Goal: Task Accomplishment & Management: Use online tool/utility

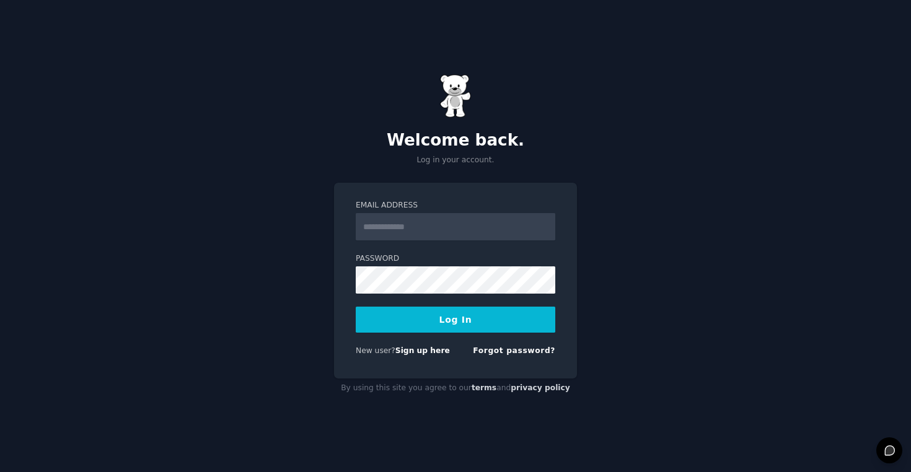
click at [466, 227] on input "Email Address" at bounding box center [456, 226] width 200 height 27
click at [0, 472] on com-1password-button at bounding box center [0, 472] width 0 height 0
click at [492, 231] on input "Email Address" at bounding box center [456, 226] width 200 height 27
click at [467, 223] on input "Email Address" at bounding box center [456, 226] width 200 height 27
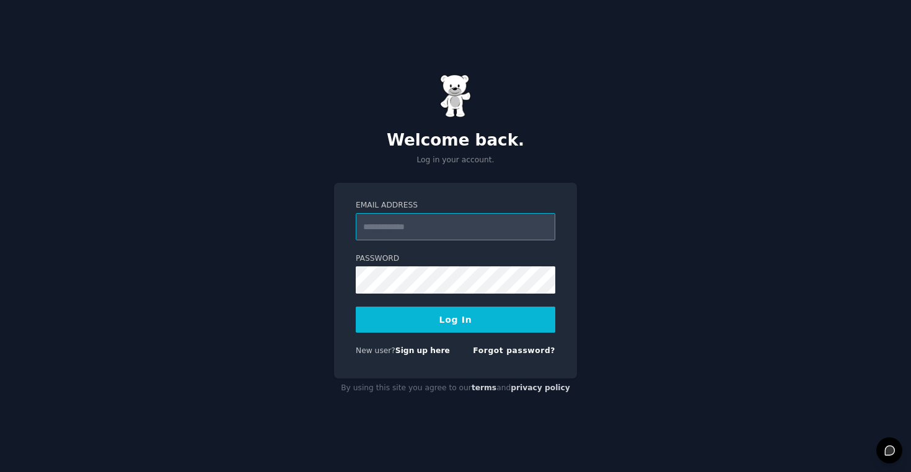
click at [448, 231] on input "Email Address" at bounding box center [456, 226] width 200 height 27
click at [424, 266] on div "Password" at bounding box center [456, 273] width 200 height 40
click at [429, 232] on input "Email Address" at bounding box center [456, 226] width 200 height 27
click at [428, 235] on input "Email Address" at bounding box center [456, 226] width 200 height 27
click at [429, 226] on input "Email Address" at bounding box center [456, 226] width 200 height 27
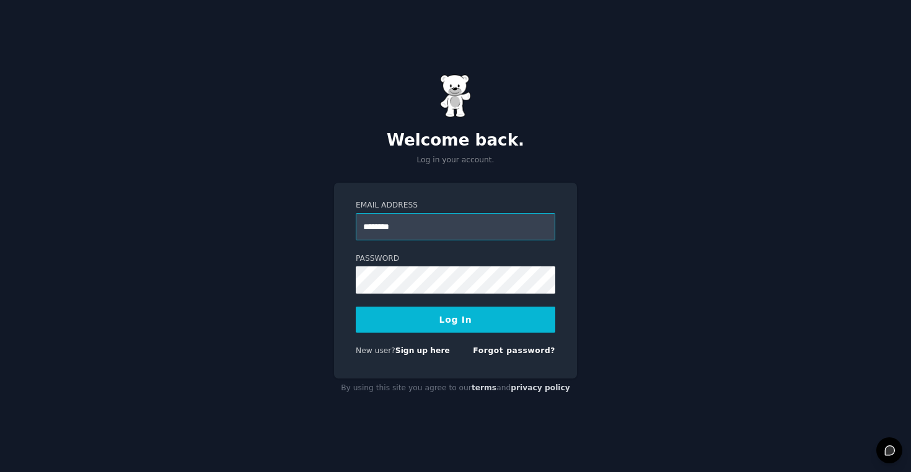
type input "********"
click at [608, 160] on div "Welcome back. Log in your account. Email Address ******** Password Log In New u…" at bounding box center [455, 236] width 911 height 472
click at [430, 353] on link "Sign up here" at bounding box center [422, 350] width 55 height 9
click at [514, 353] on link "Forgot password?" at bounding box center [514, 350] width 82 height 9
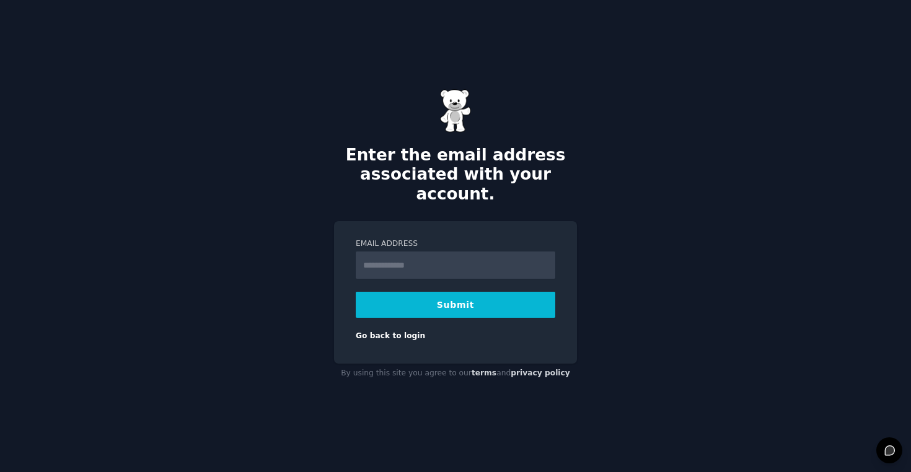
type input "**********"
click at [442, 304] on button "Submit" at bounding box center [456, 305] width 200 height 26
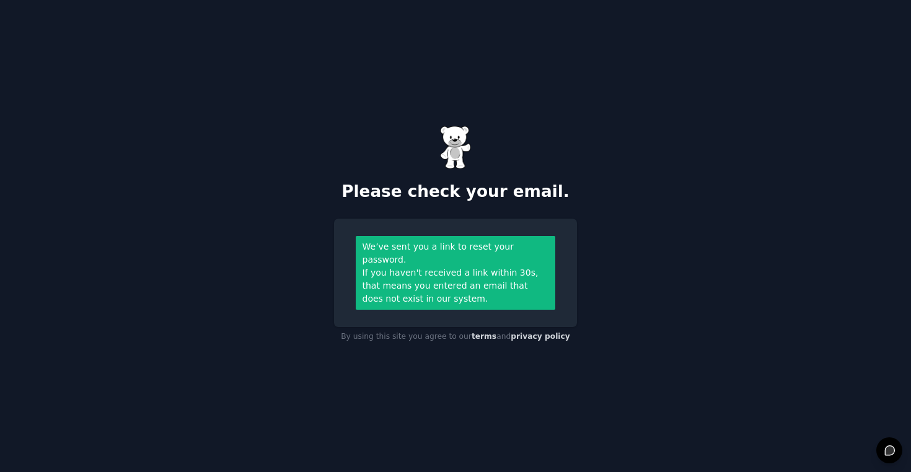
click at [596, 175] on div "Please check your email. We’ve sent you a link to reset your password. If you h…" at bounding box center [455, 236] width 911 height 472
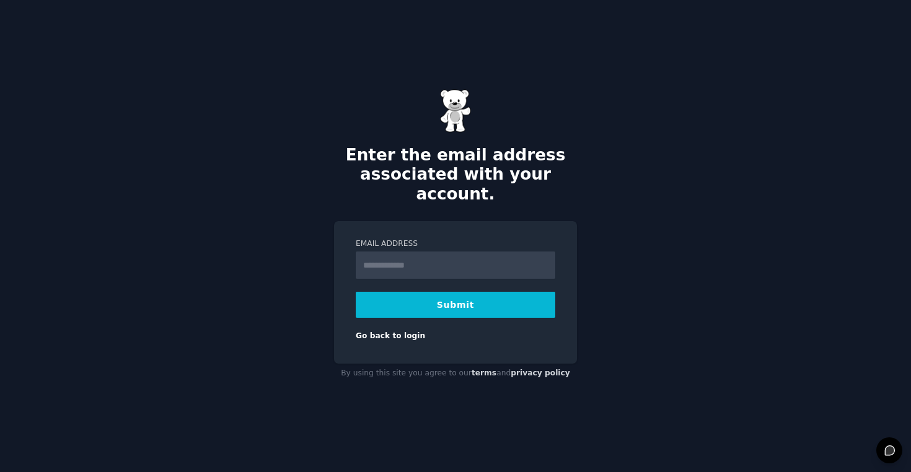
click at [490, 340] on div "Email Address Submit Go back to login" at bounding box center [455, 292] width 243 height 143
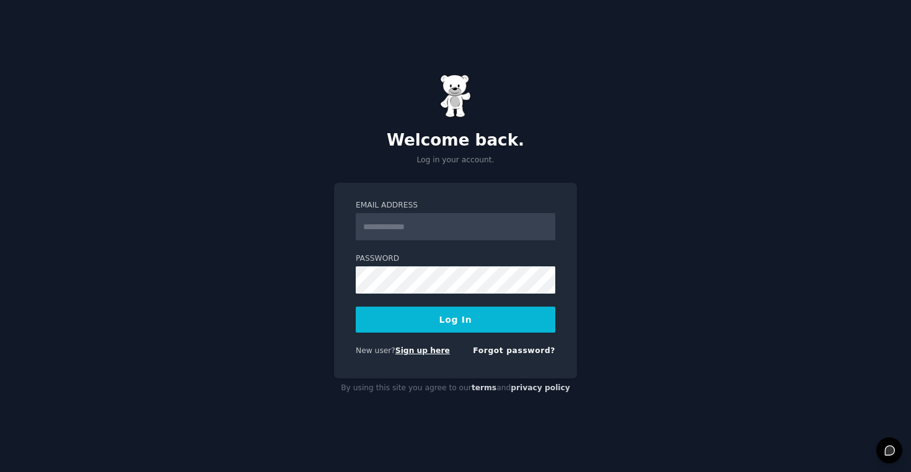
click at [426, 351] on link "Sign up here" at bounding box center [422, 350] width 55 height 9
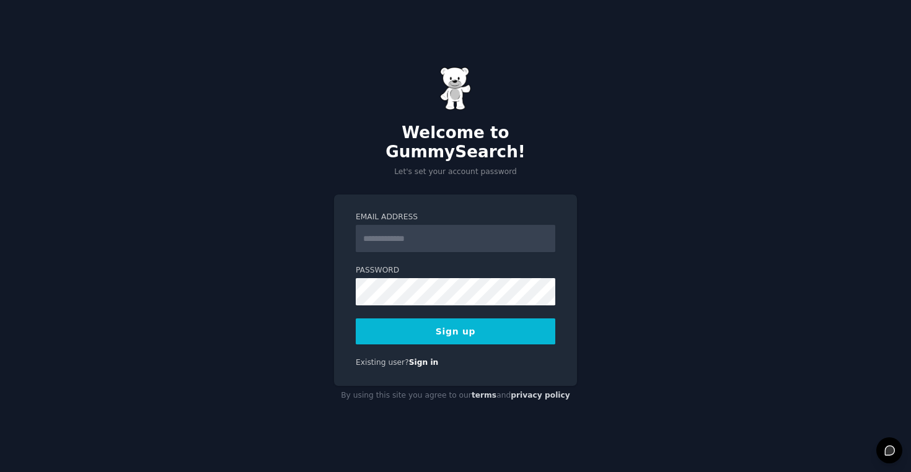
click at [455, 195] on div "Email Address Password Sign up Existing user? Sign in" at bounding box center [455, 290] width 243 height 191
click at [439, 229] on input "Email Address" at bounding box center [456, 238] width 200 height 27
type input "**********"
click at [453, 327] on button "Sign up" at bounding box center [456, 331] width 200 height 26
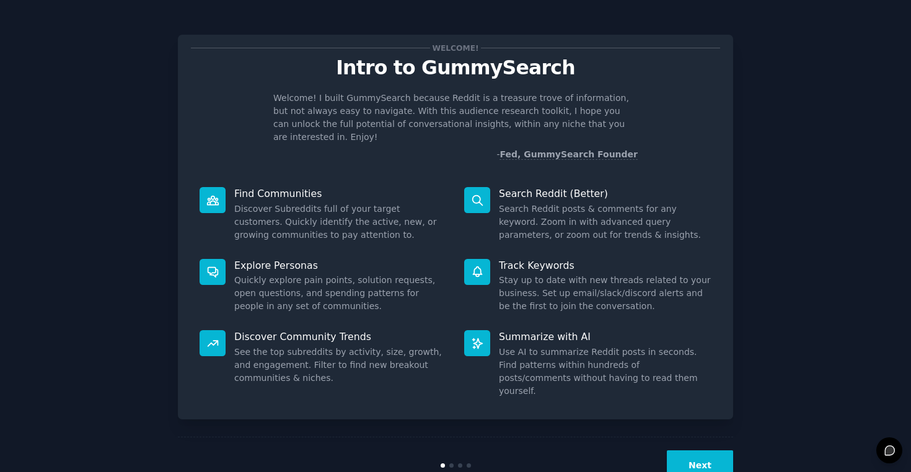
scroll to position [12, 0]
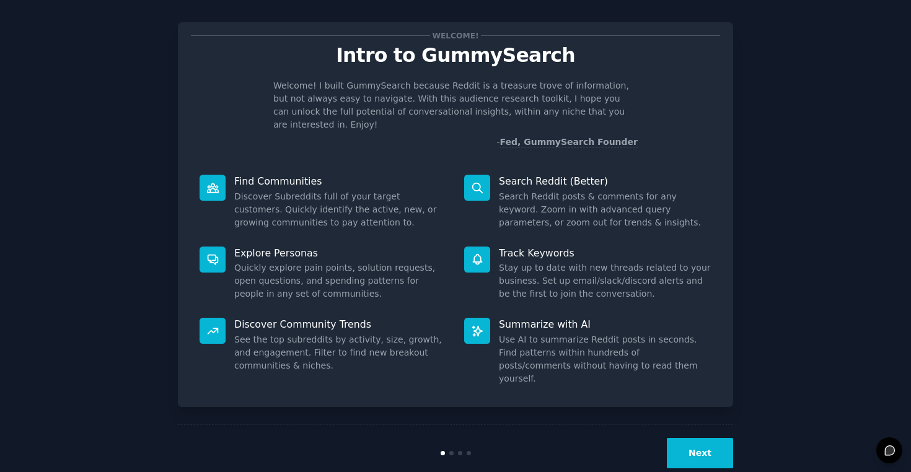
click at [706, 438] on button "Next" at bounding box center [700, 453] width 66 height 30
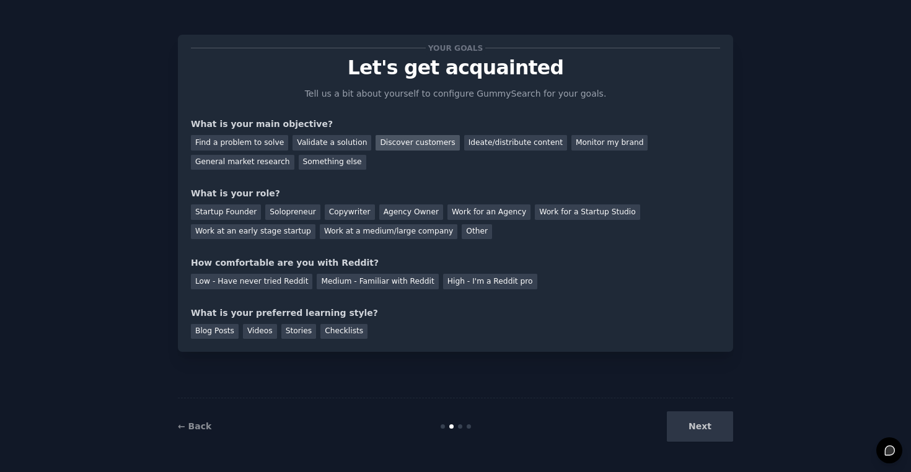
click at [409, 141] on div "Discover customers" at bounding box center [417, 142] width 84 height 15
click at [692, 426] on div "Next" at bounding box center [640, 426] width 185 height 30
click at [292, 334] on div "Stories" at bounding box center [298, 331] width 35 height 15
click at [381, 229] on div "Work at a medium/large company" at bounding box center [389, 231] width 138 height 15
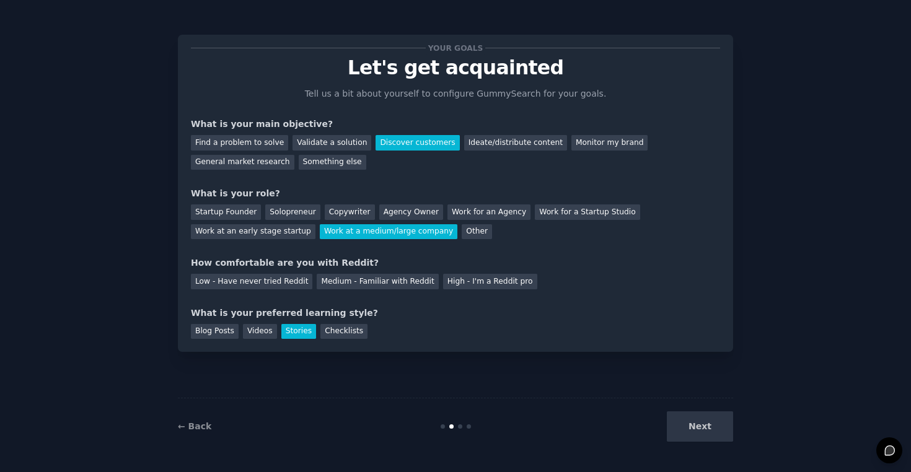
click at [392, 297] on div "Your goals Let's get acquainted Tell us a bit about yourself to configure Gummy…" at bounding box center [455, 193] width 529 height 291
click at [392, 275] on div "Medium - Familiar with Reddit" at bounding box center [377, 281] width 121 height 15
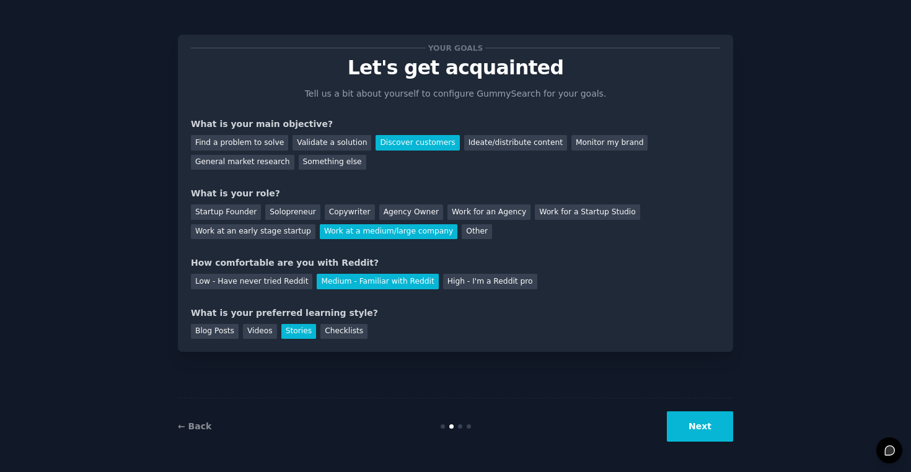
click at [692, 415] on button "Next" at bounding box center [700, 426] width 66 height 30
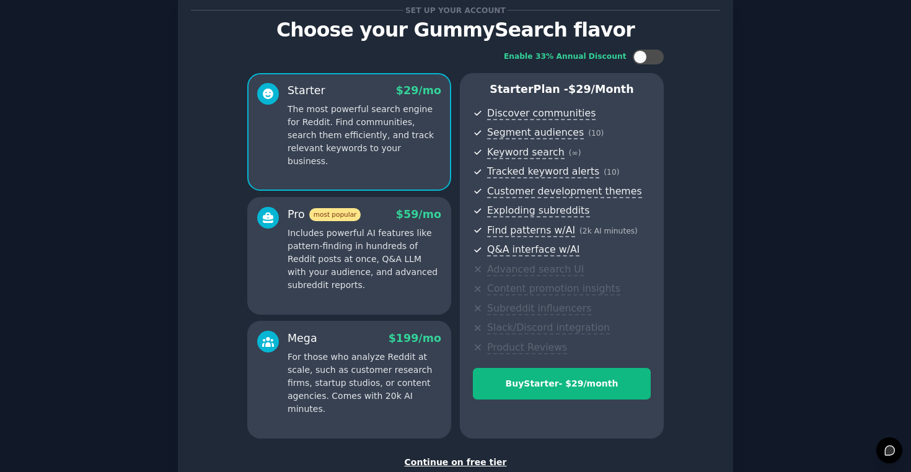
scroll to position [122, 0]
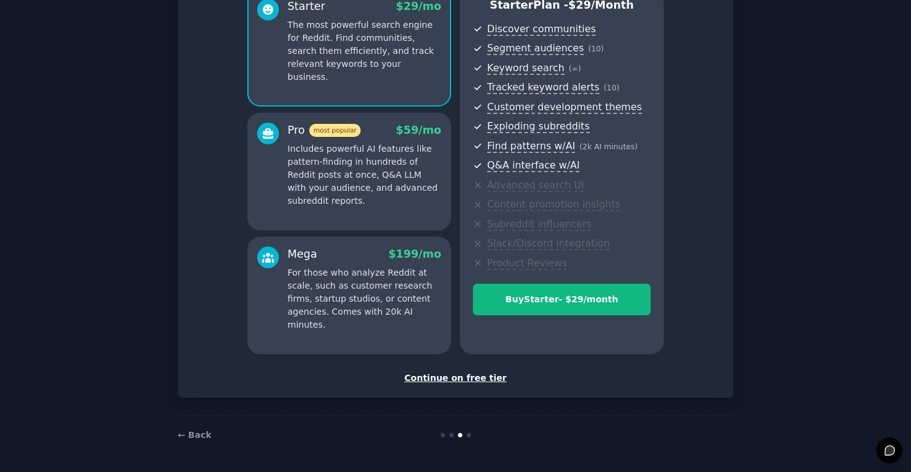
click at [480, 382] on div "Continue on free tier" at bounding box center [455, 378] width 529 height 13
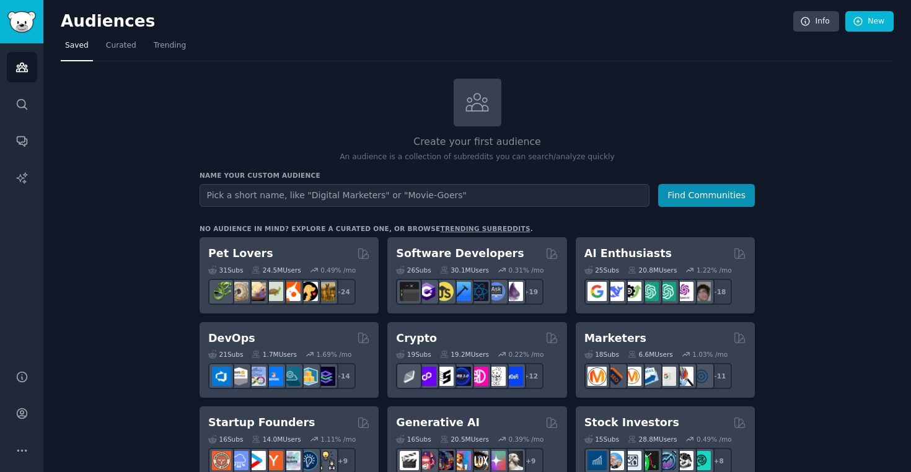
click at [454, 193] on input "text" at bounding box center [425, 195] width 450 height 23
type input "[MEDICAL_DATA]"
click at [658, 184] on button "Find Communities" at bounding box center [706, 195] width 97 height 23
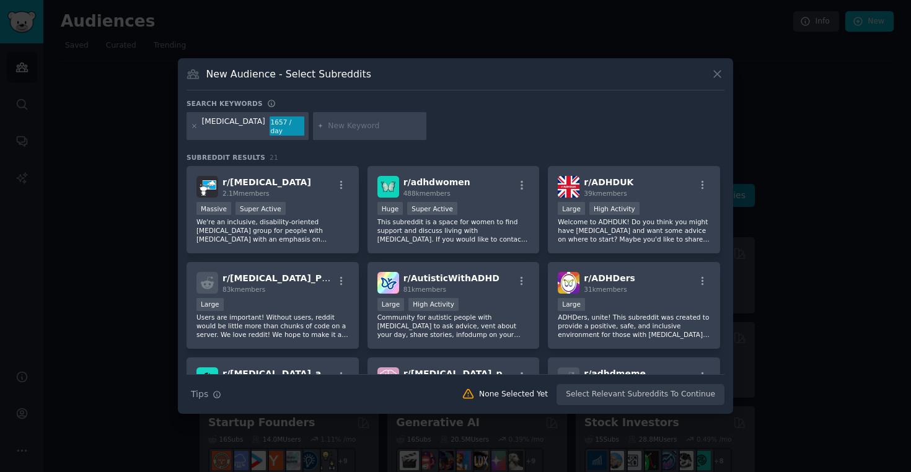
click at [331, 128] on input "text" at bounding box center [375, 126] width 94 height 11
type input "Productivity"
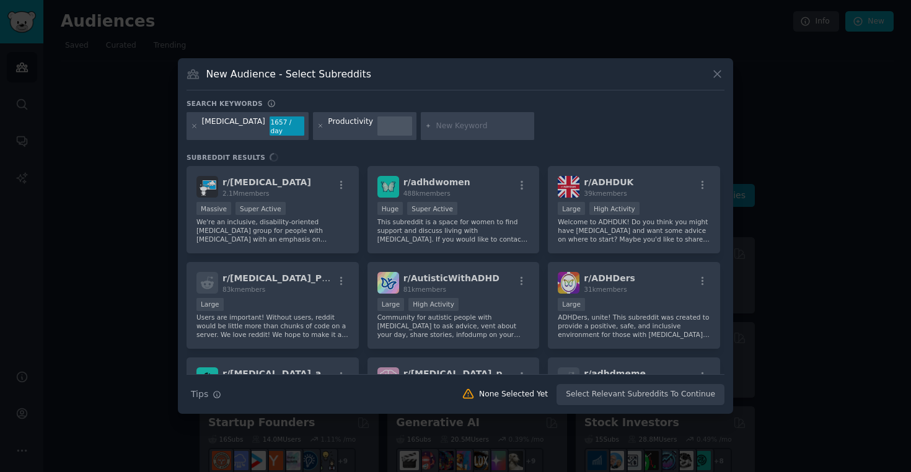
click at [439, 124] on input "text" at bounding box center [483, 126] width 94 height 11
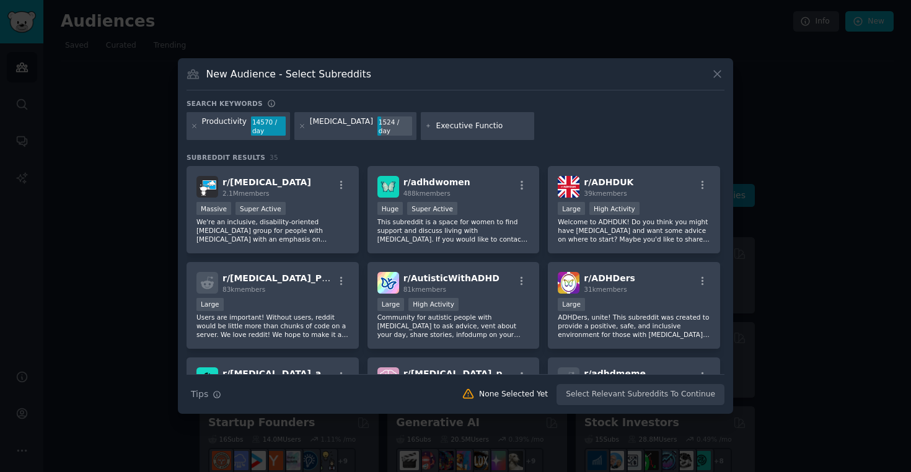
type input "Executive Function"
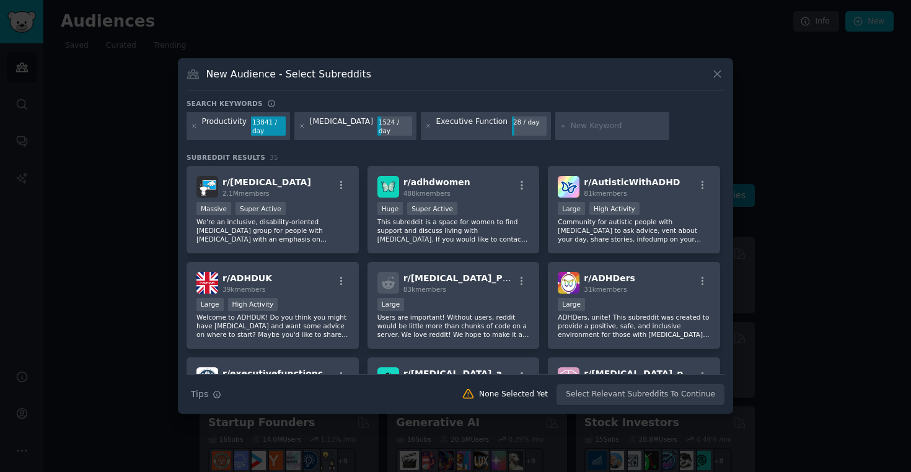
click at [520, 395] on div "None Selected Yet" at bounding box center [513, 394] width 69 height 11
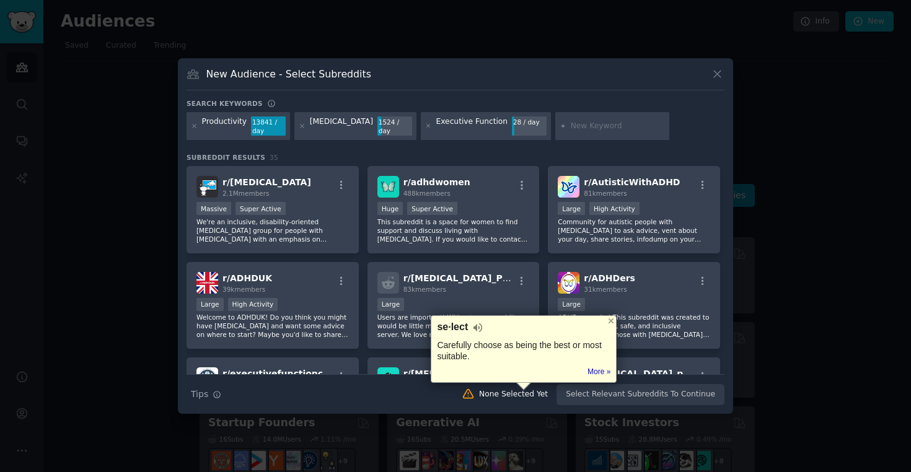
click at [629, 399] on div "Search Tips Tips None Selected Yet Select Relevant Subreddits To Continue" at bounding box center [456, 389] width 538 height 31
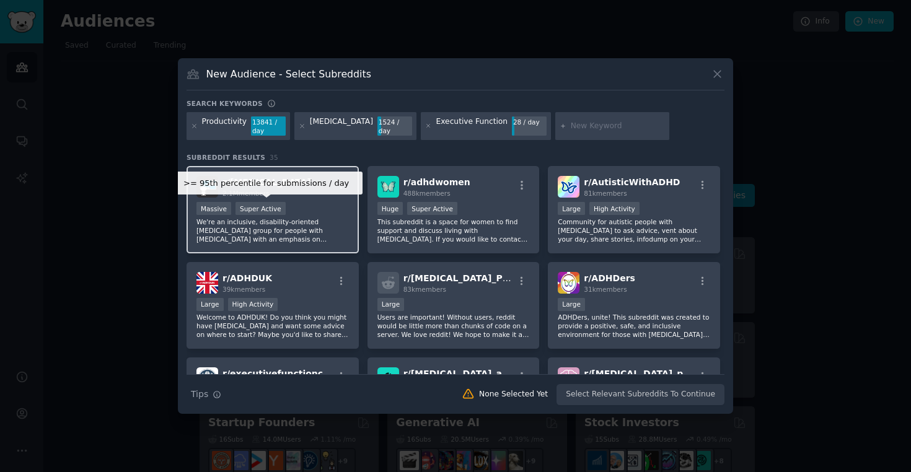
click at [266, 214] on div "Super Active" at bounding box center [260, 208] width 50 height 13
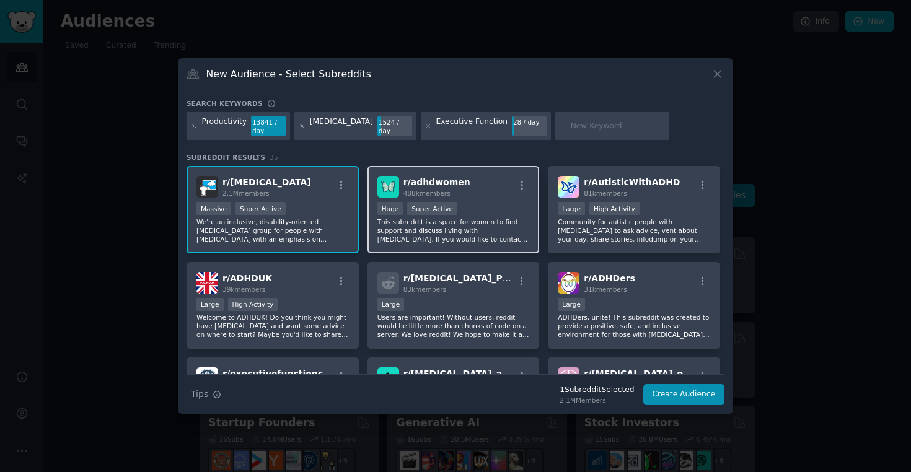
click at [469, 201] on div "r/ adhdwomen 488k members Huge Super Active This subreddit is a space for women…" at bounding box center [453, 209] width 172 height 87
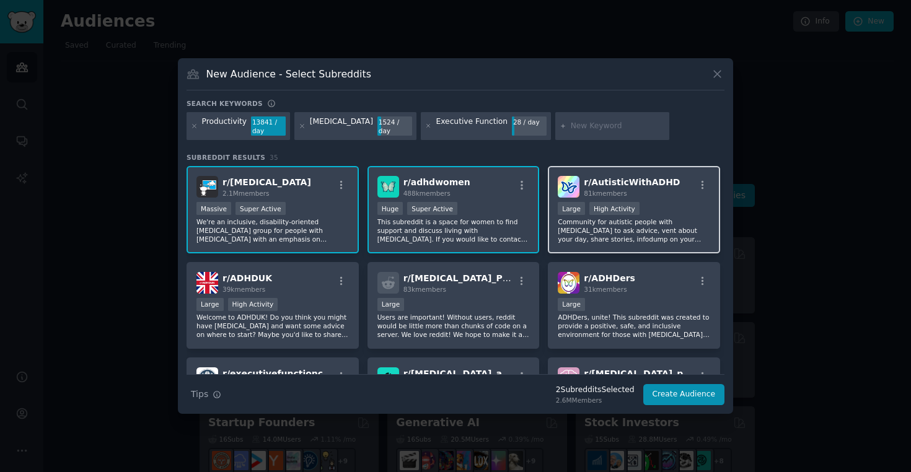
click at [634, 225] on p "Community for autistic people with [MEDICAL_DATA] to ask advice, vent about you…" at bounding box center [634, 230] width 152 height 26
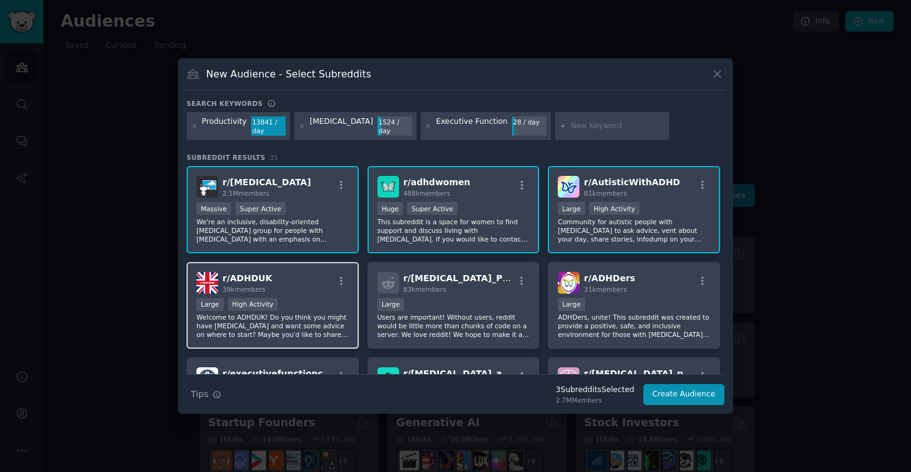
click at [292, 305] on div "Large High Activity" at bounding box center [272, 305] width 152 height 15
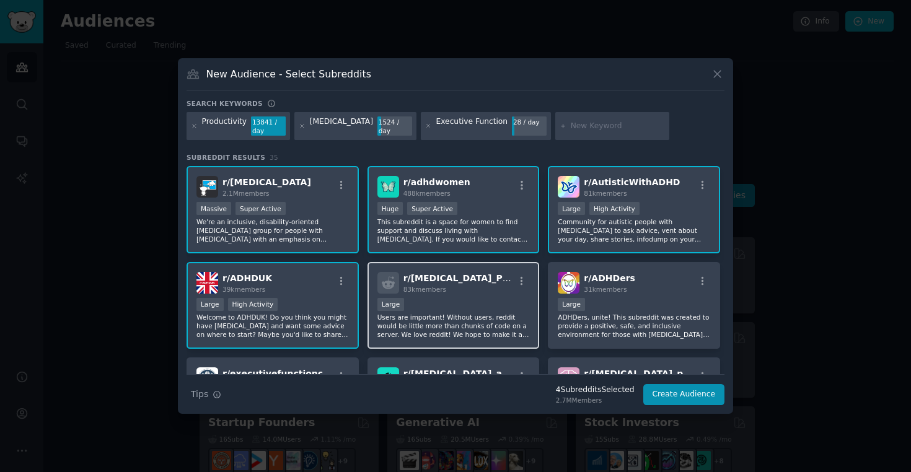
click at [416, 288] on span "83k members" at bounding box center [424, 289] width 43 height 7
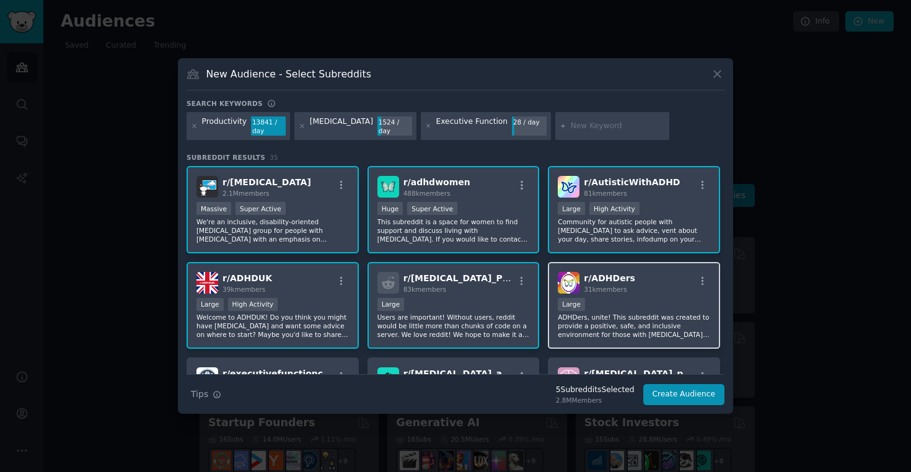
click at [655, 284] on div "r/ ADHDers 31k members" at bounding box center [634, 283] width 152 height 22
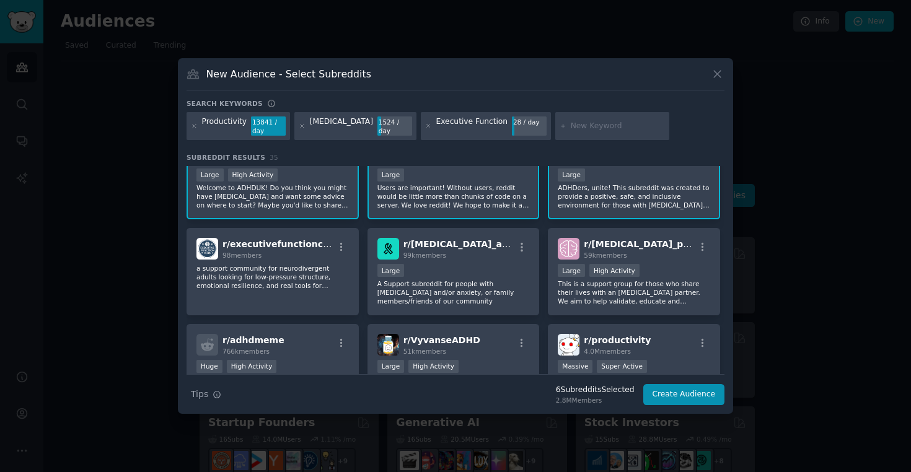
scroll to position [129, 0]
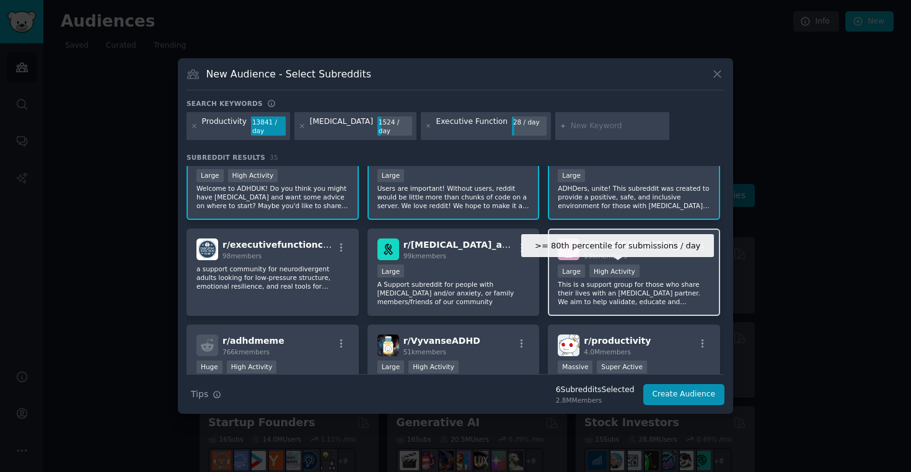
click at [630, 265] on div "High Activity" at bounding box center [614, 271] width 50 height 13
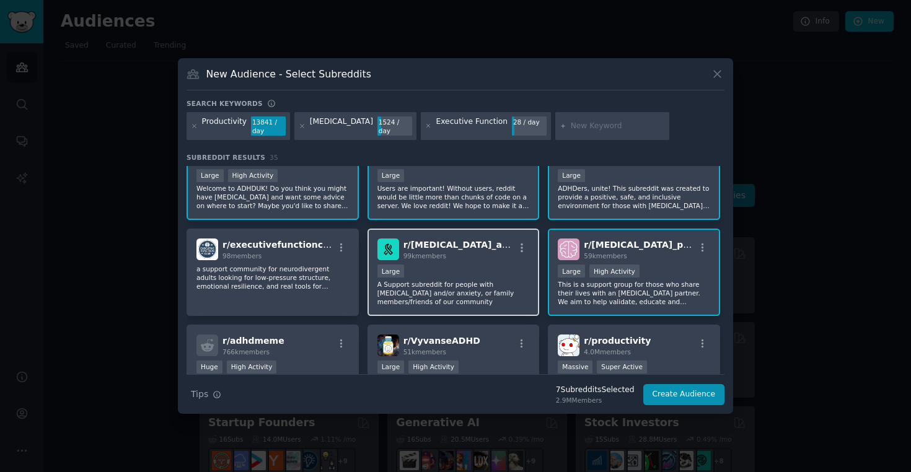
click at [393, 291] on p "A Support subreddit for people with [MEDICAL_DATA] and/or anxiety, or family me…" at bounding box center [453, 293] width 152 height 26
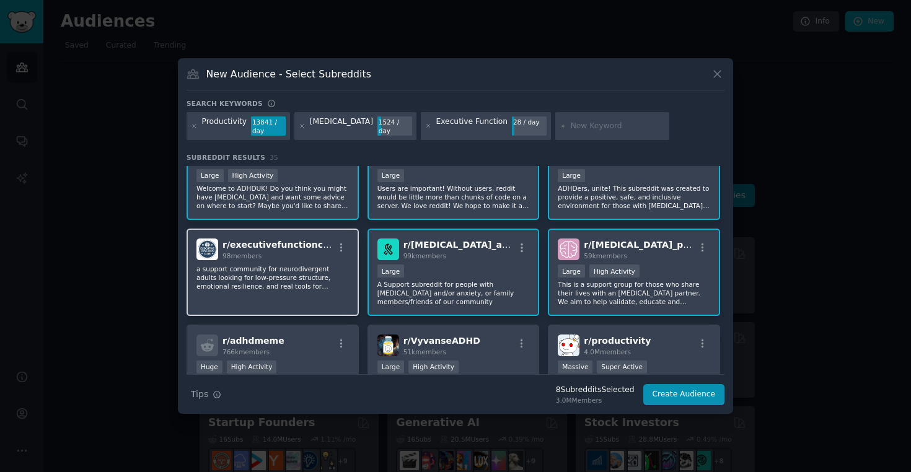
click at [287, 285] on p "a support community for neurodivergent adults looking for low-pressure structur…" at bounding box center [272, 278] width 152 height 26
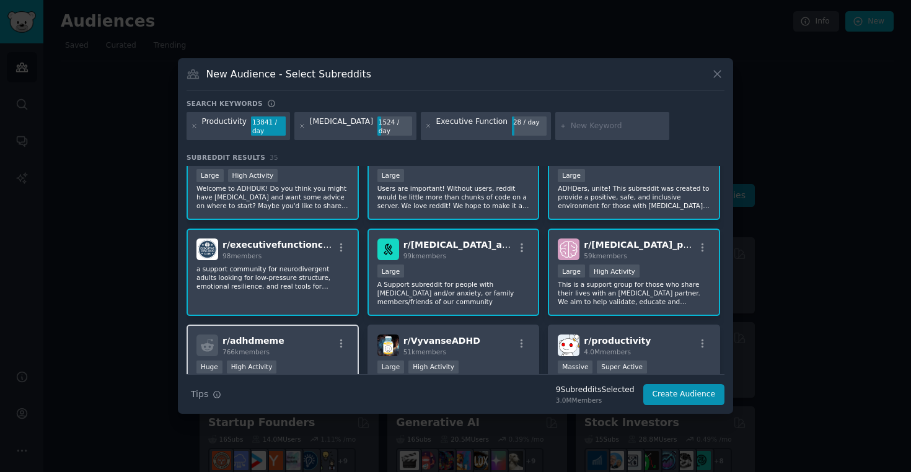
click at [286, 342] on div "r/ adhdmeme 766k members" at bounding box center [272, 346] width 152 height 22
click at [526, 340] on button "button" at bounding box center [521, 343] width 15 height 11
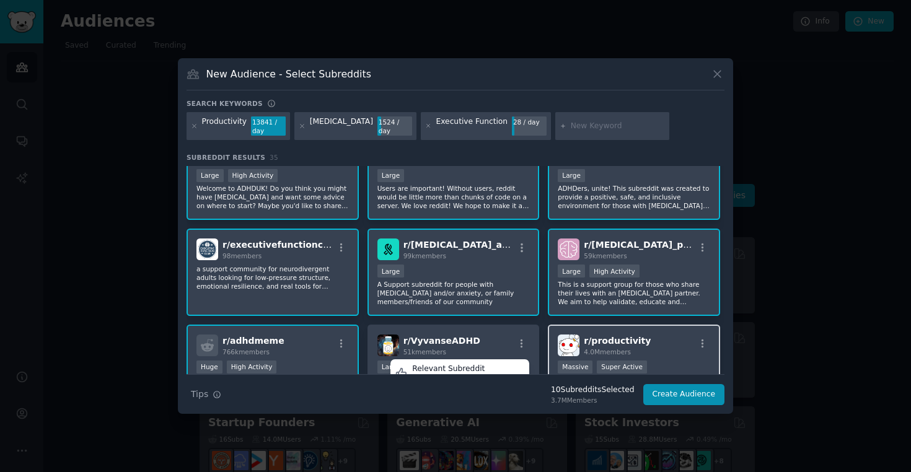
click at [651, 351] on div "r/ productivity 4.0M members" at bounding box center [634, 346] width 152 height 22
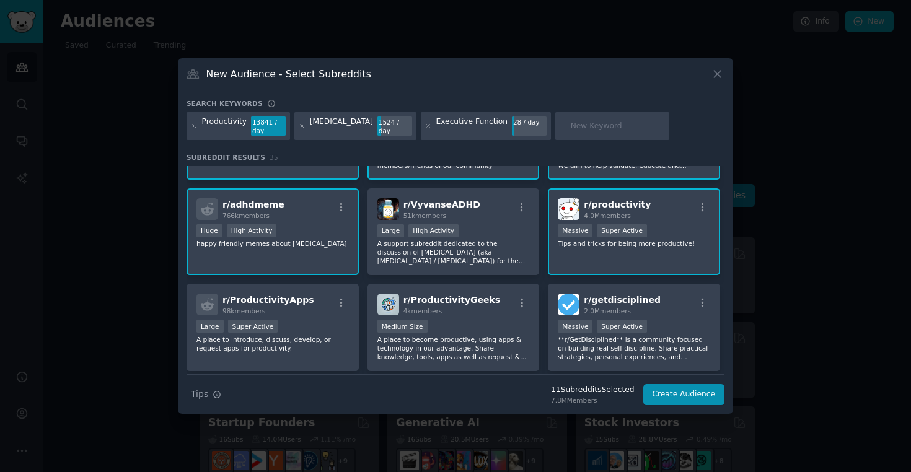
scroll to position [276, 0]
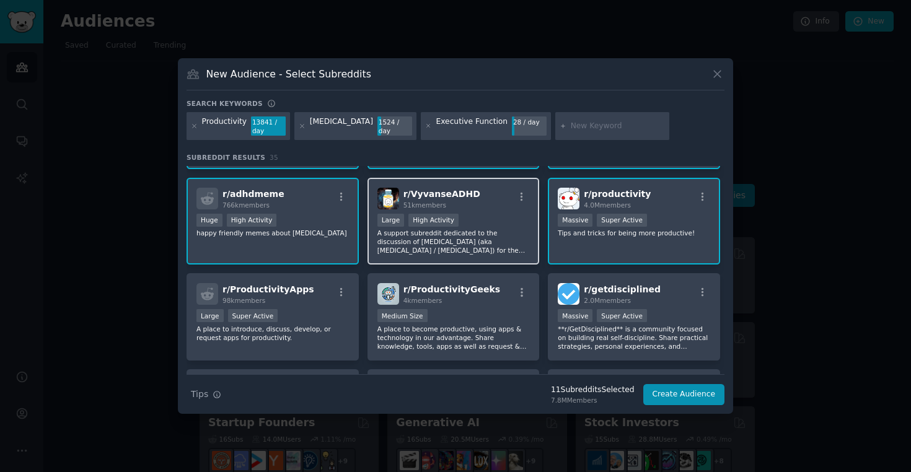
click at [439, 226] on div "High Activity" at bounding box center [433, 220] width 50 height 13
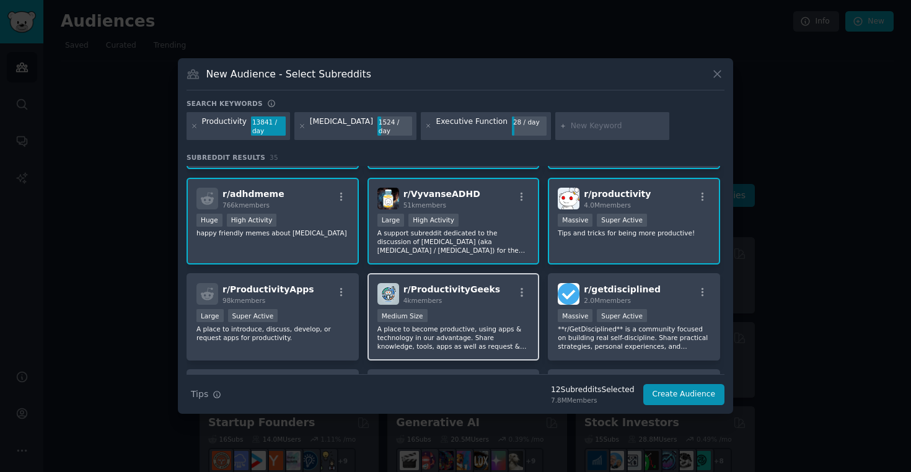
click at [455, 291] on span "r/ ProductivityGeeks" at bounding box center [451, 289] width 97 height 10
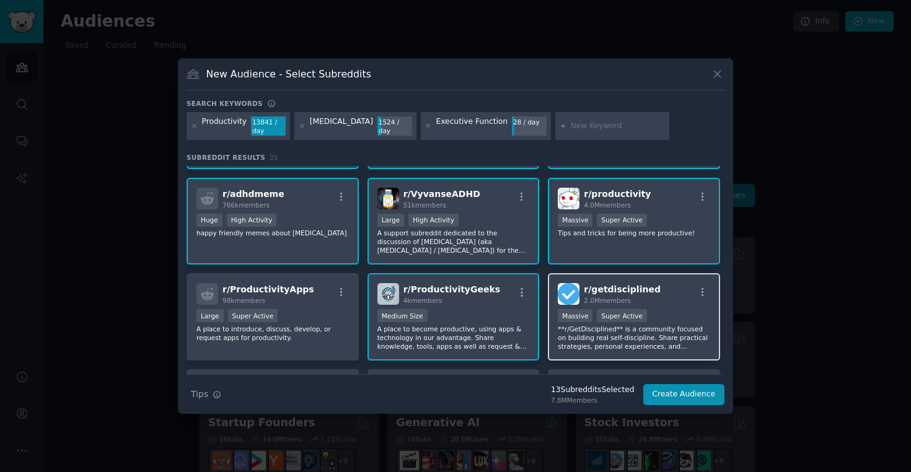
click at [627, 283] on div "r/ getdisciplined 2.0M members Massive Super Active **r/GetDisciplined** is a c…" at bounding box center [634, 316] width 172 height 87
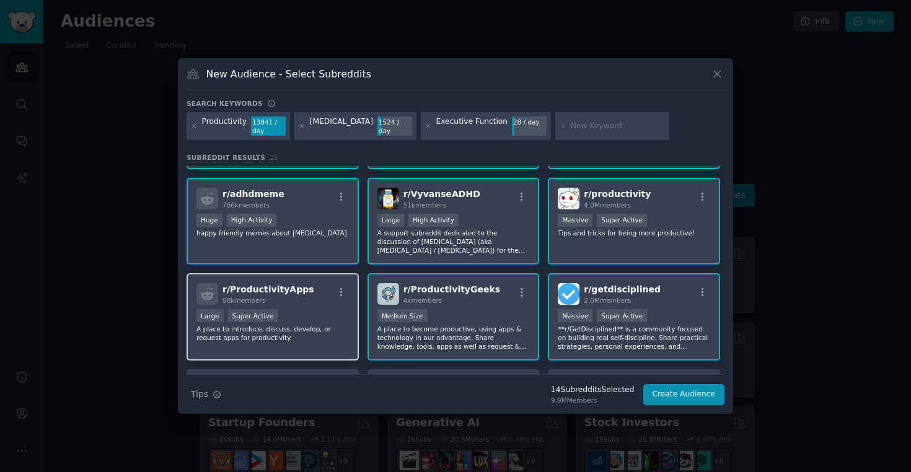
click at [250, 309] on div "r/ ProductivityApps 98k members Large Super Active A place to introduce, discus…" at bounding box center [273, 316] width 172 height 87
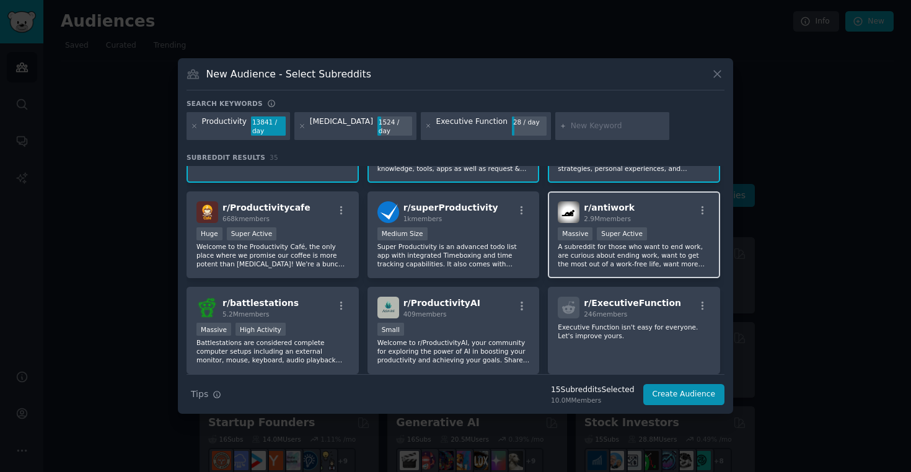
scroll to position [449, 0]
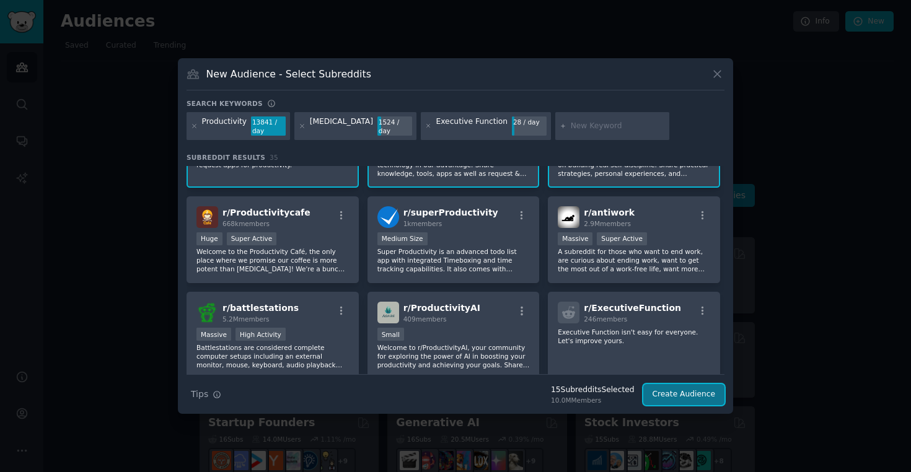
click at [683, 400] on button "Create Audience" at bounding box center [684, 394] width 82 height 21
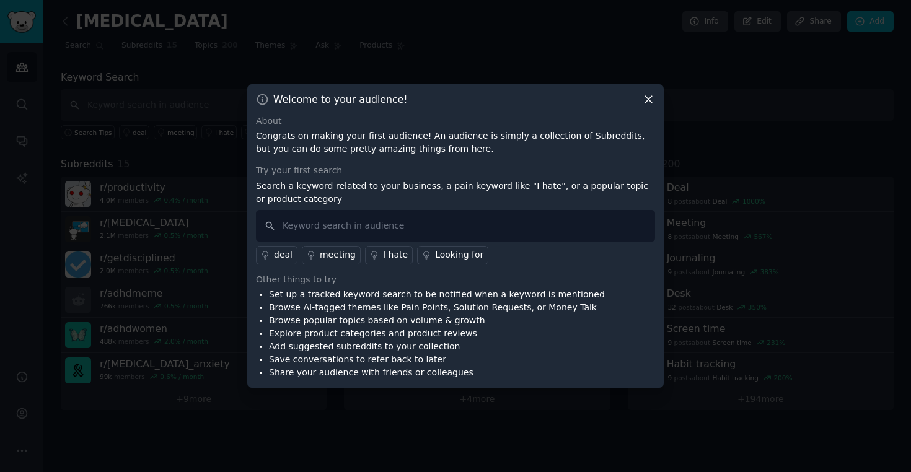
click at [428, 138] on p "Congrats on making your first audience! An audience is simply a collection of S…" at bounding box center [455, 143] width 399 height 26
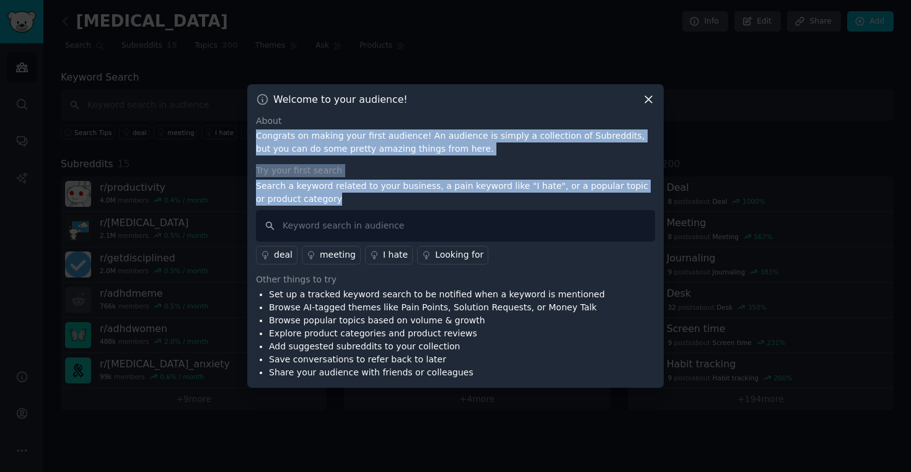
drag, startPoint x: 428, startPoint y: 138, endPoint x: 428, endPoint y: 194, distance: 56.4
click at [428, 194] on div "About Congrats on making your first audience! An audience is simply a collectio…" at bounding box center [455, 247] width 399 height 265
click at [428, 194] on p "Search a keyword related to your business, a pain keyword like "I hate", or a p…" at bounding box center [455, 193] width 399 height 26
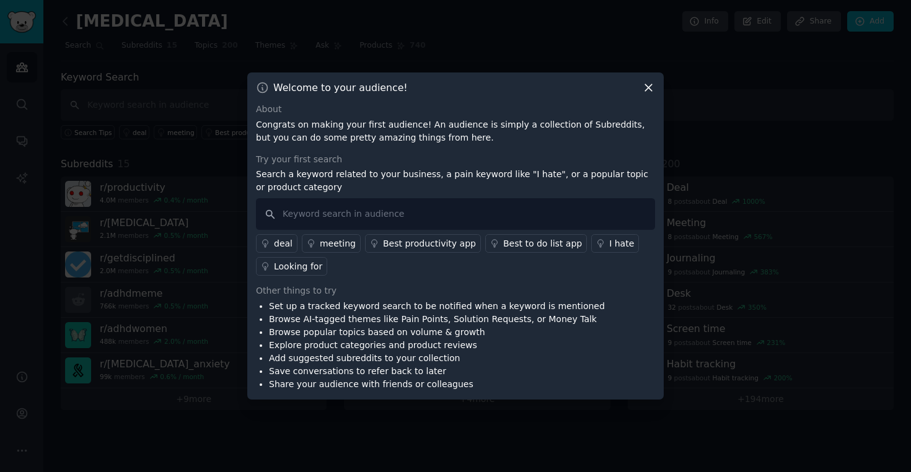
click at [649, 92] on icon at bounding box center [648, 87] width 13 height 13
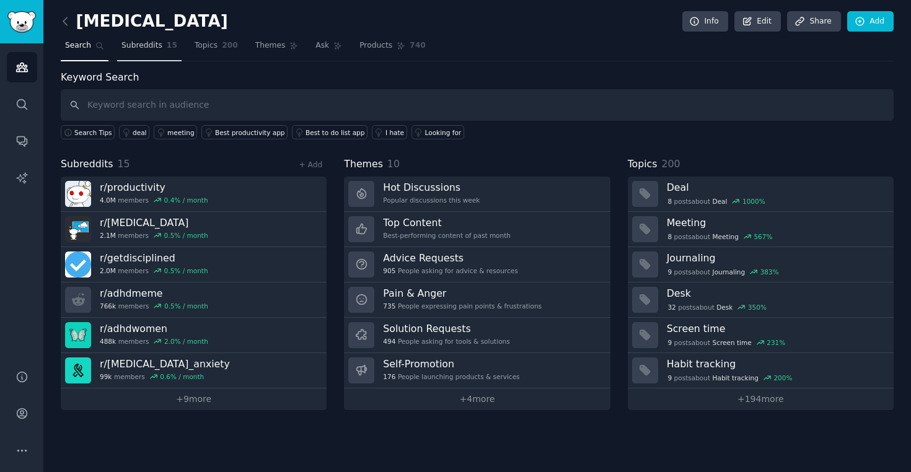
click at [167, 46] on span "15" at bounding box center [172, 45] width 11 height 11
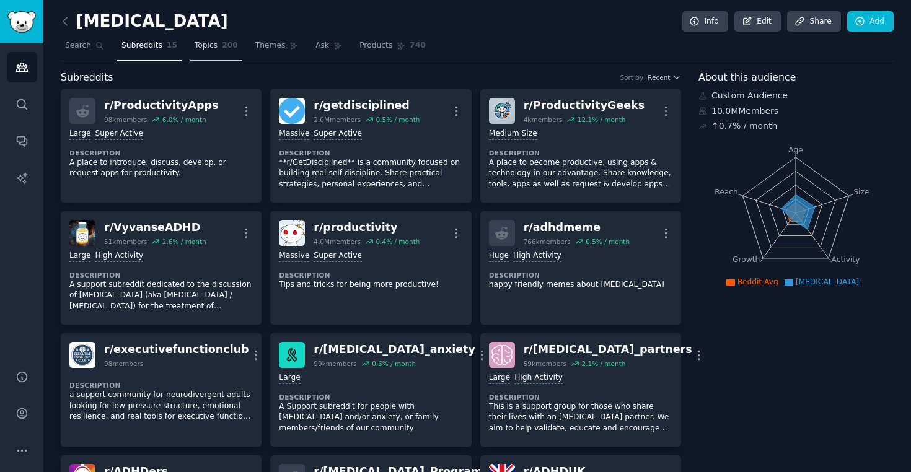
click at [218, 43] on link "Topics 200" at bounding box center [216, 48] width 52 height 25
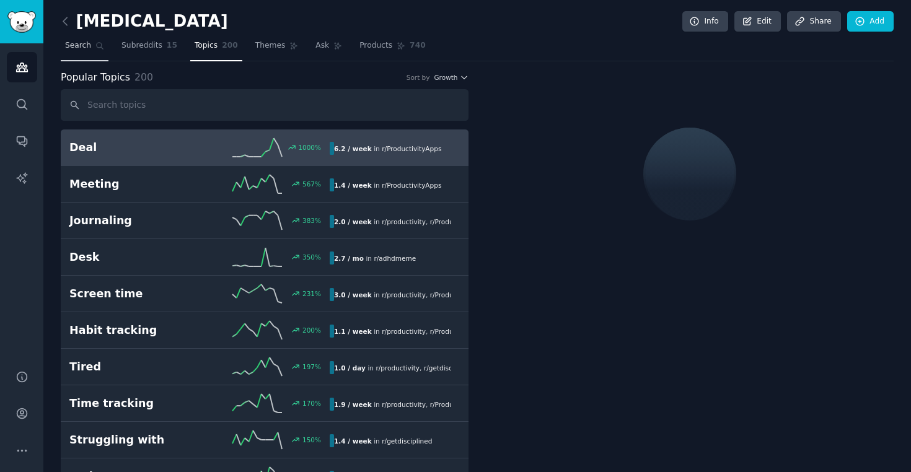
click at [76, 47] on span "Search" at bounding box center [78, 45] width 26 height 11
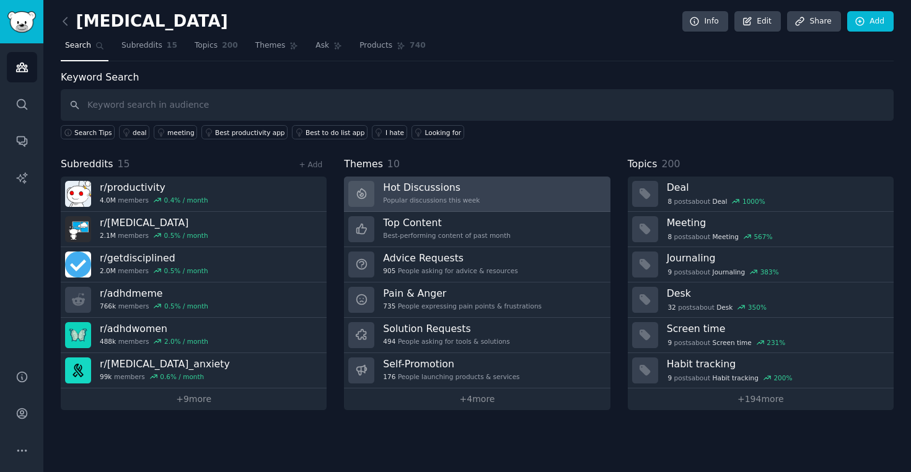
click at [519, 189] on link "Hot Discussions Popular discussions this week" at bounding box center [477, 194] width 266 height 35
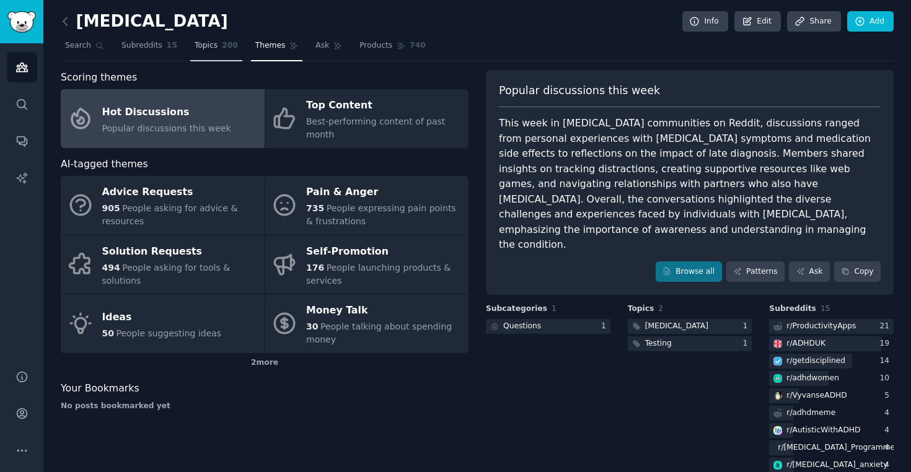
click at [201, 50] on span "Topics" at bounding box center [206, 45] width 23 height 11
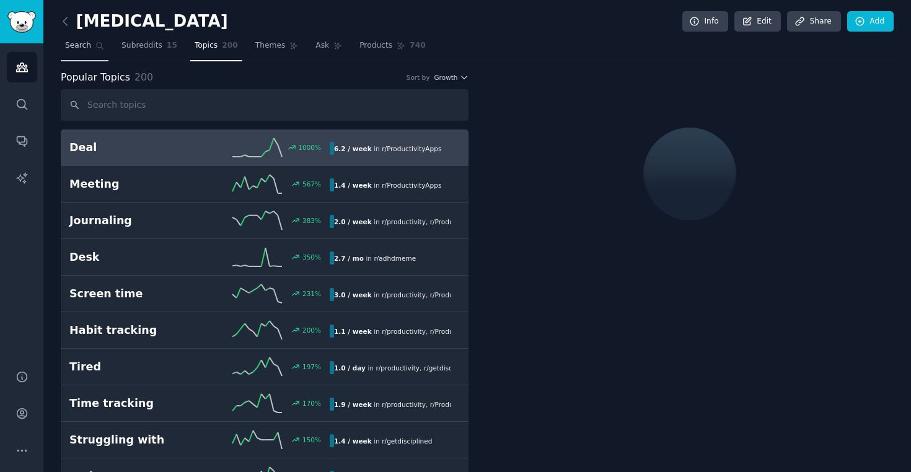
click at [88, 48] on span "Search" at bounding box center [78, 45] width 26 height 11
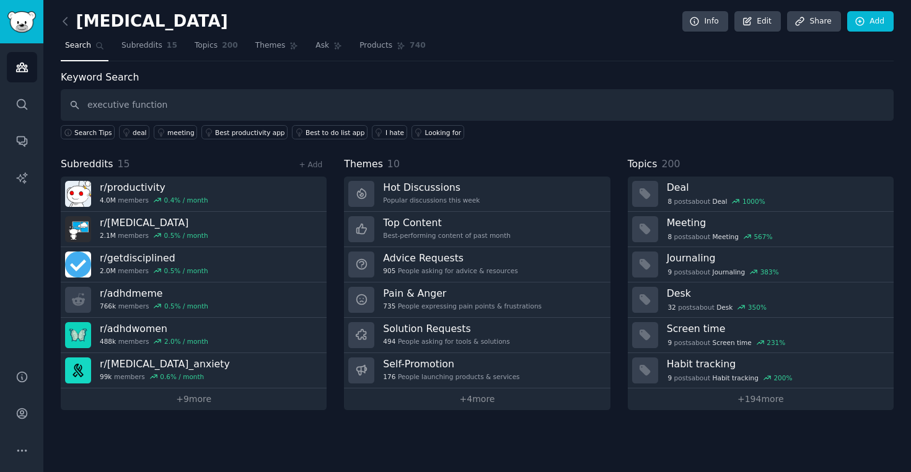
type input "executive function"
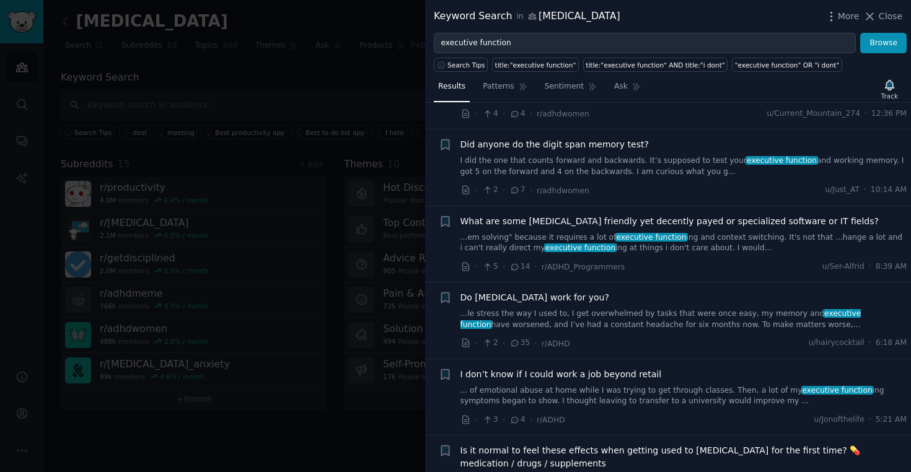
scroll to position [72, 0]
